Goal: Information Seeking & Learning: Learn about a topic

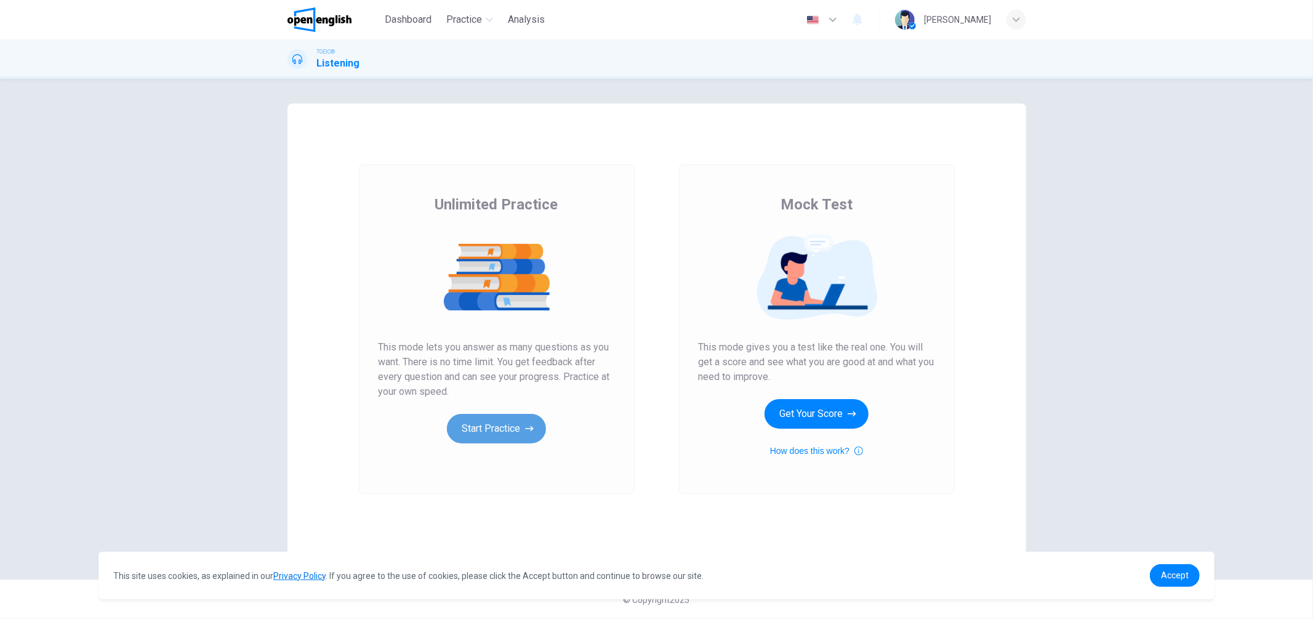
click at [497, 428] on button "Start Practice" at bounding box center [496, 429] width 99 height 30
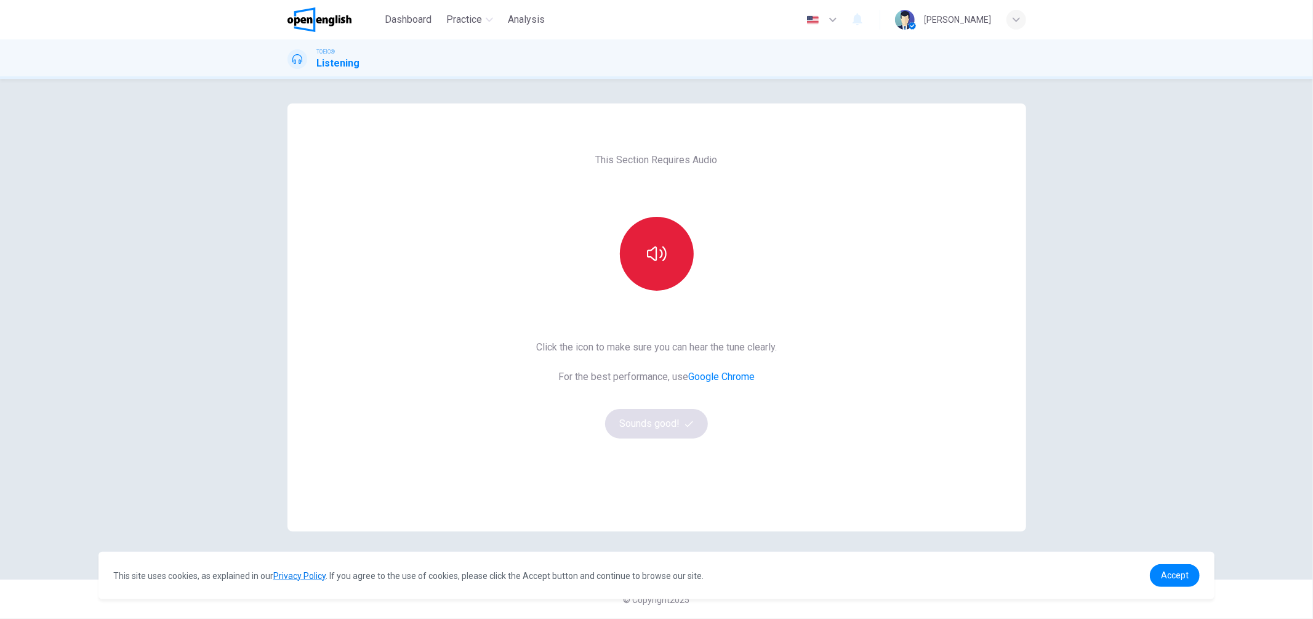
click at [641, 235] on button "button" at bounding box center [657, 254] width 74 height 74
click at [669, 429] on button "Sounds good!" at bounding box center [656, 424] width 103 height 30
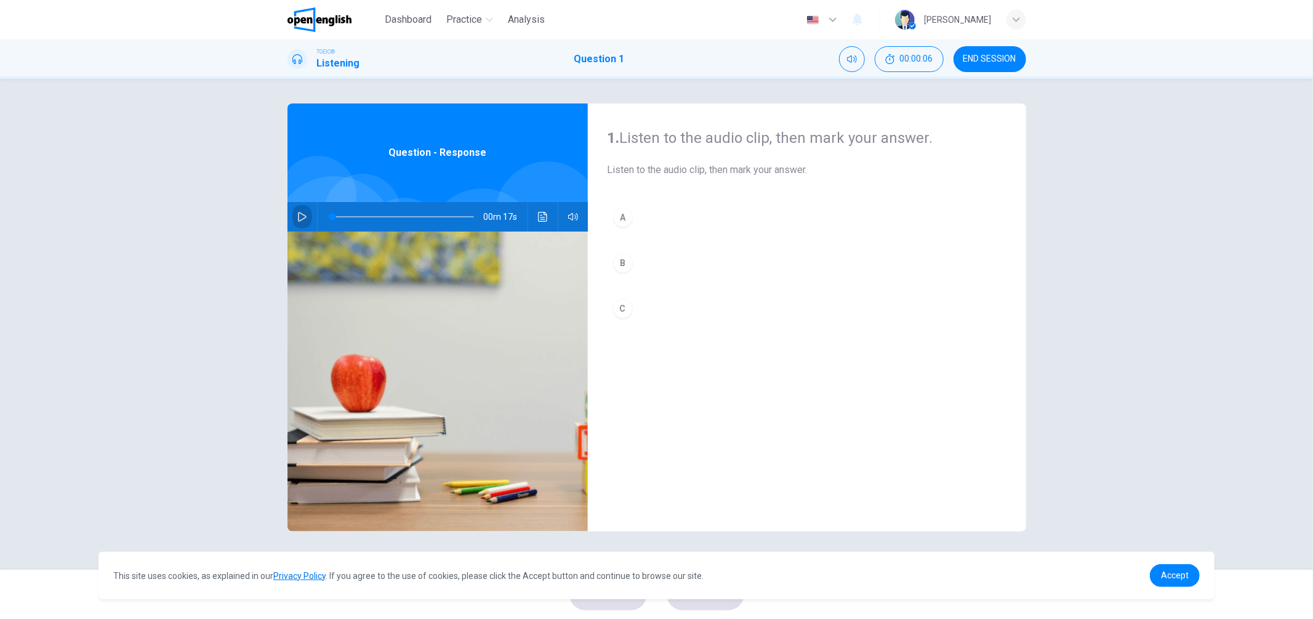
click at [297, 220] on icon "button" at bounding box center [302, 217] width 10 height 10
click at [297, 214] on icon "button" at bounding box center [302, 217] width 10 height 10
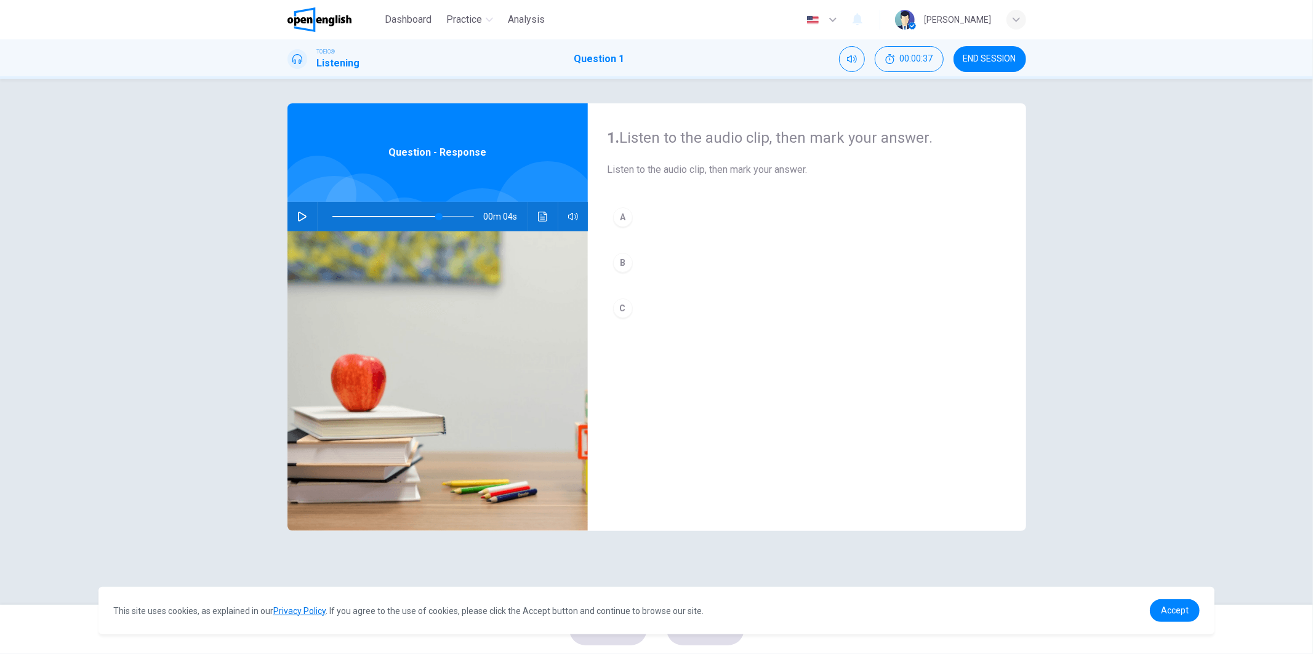
click at [969, 428] on div "1. Listen to the audio clip, then [PERSON_NAME] your answer. Listen to the audi…" at bounding box center [807, 317] width 438 height 428
drag, startPoint x: 438, startPoint y: 219, endPoint x: 292, endPoint y: 230, distance: 146.9
click at [292, 230] on div "00m 17s" at bounding box center [437, 217] width 300 height 30
click at [304, 217] on icon "button" at bounding box center [302, 217] width 10 height 10
click at [295, 212] on button "button" at bounding box center [302, 217] width 20 height 30
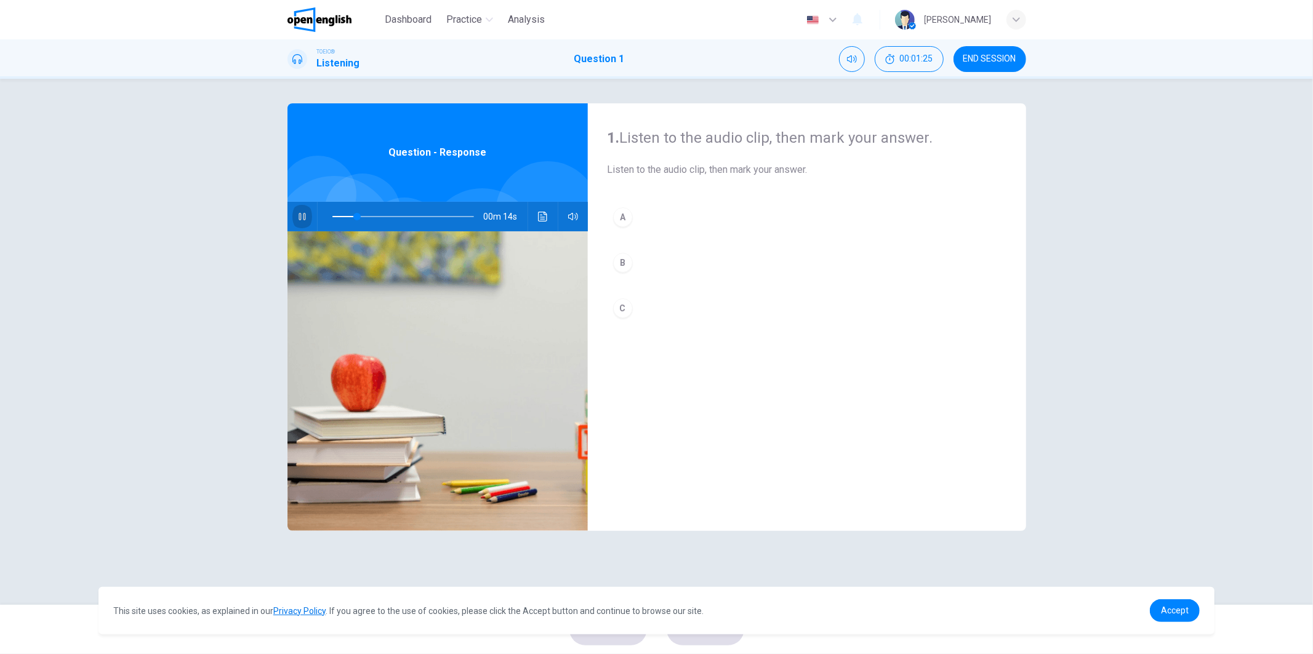
click at [295, 212] on button "button" at bounding box center [302, 217] width 20 height 30
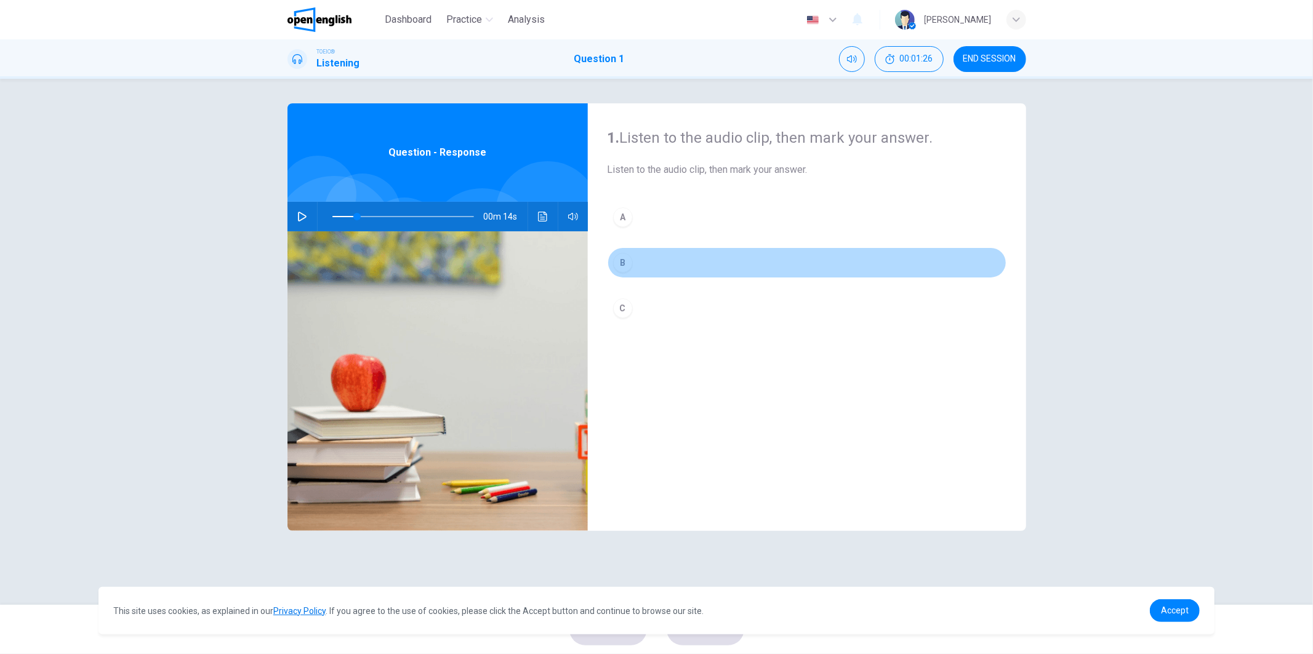
click at [619, 257] on div "B" at bounding box center [623, 263] width 20 height 20
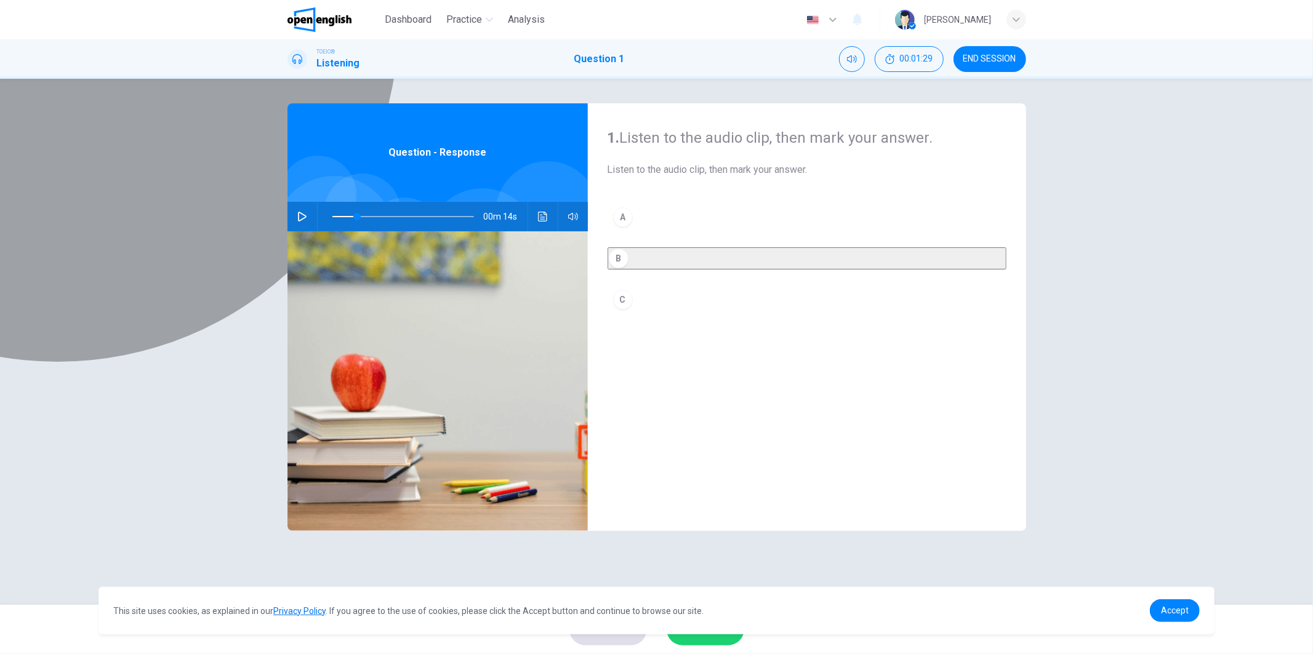
click at [666, 269] on button "B" at bounding box center [807, 258] width 399 height 22
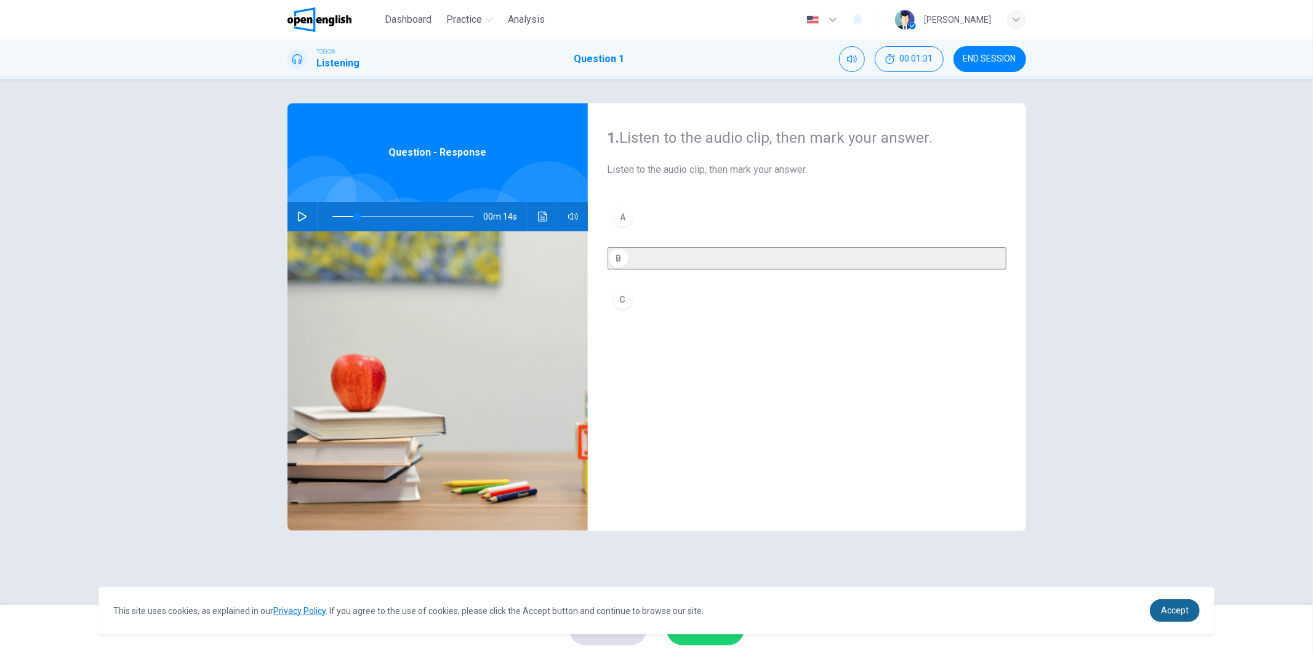
click at [1170, 611] on span "Accept" at bounding box center [1175, 611] width 28 height 10
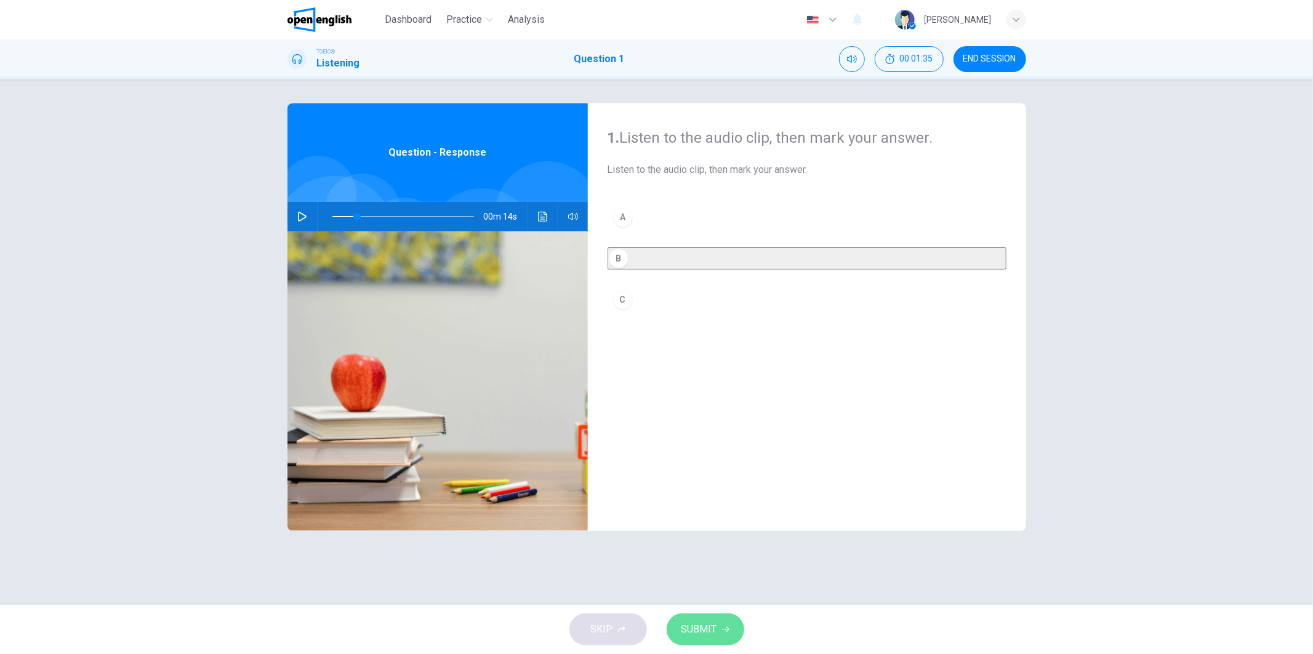
click at [696, 618] on span "SUBMIT" at bounding box center [699, 629] width 36 height 17
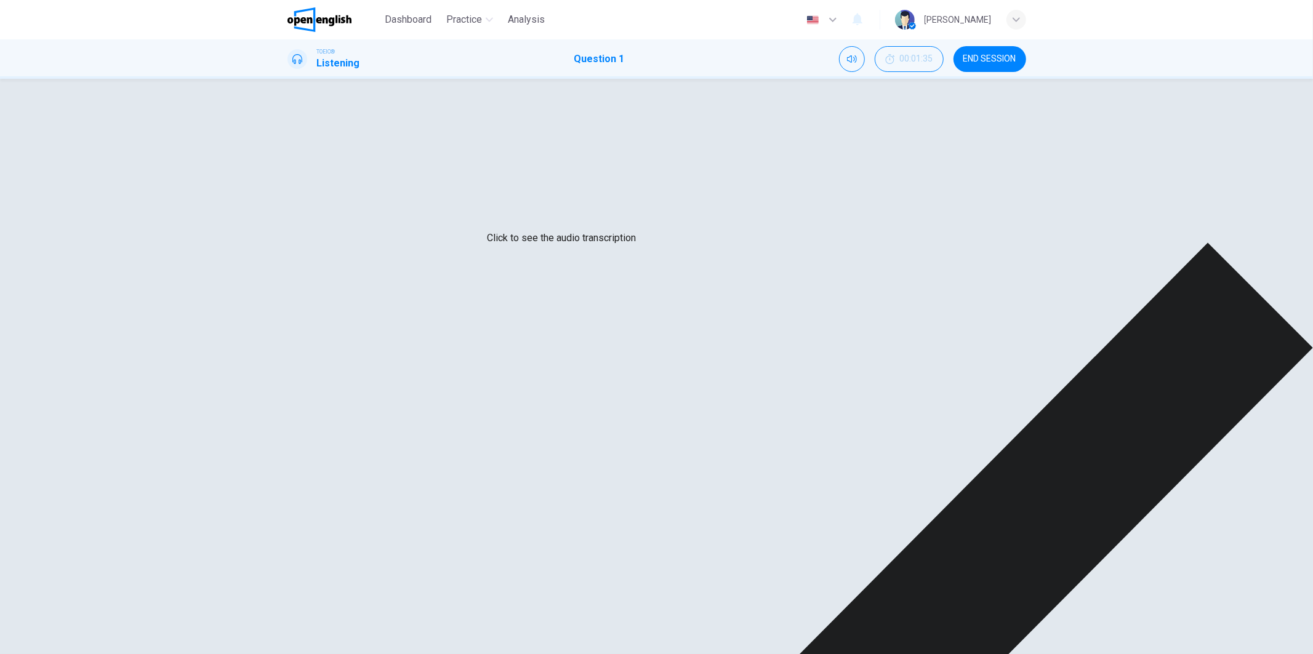
click at [539, 216] on icon "Click to see the audio transcription" at bounding box center [543, 217] width 10 height 10
type input "**"
